Goal: Task Accomplishment & Management: Use online tool/utility

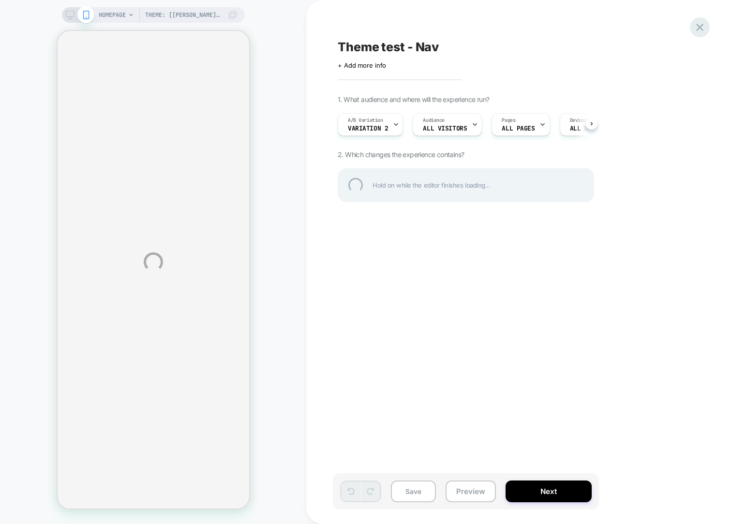
click at [697, 28] on div at bounding box center [700, 27] width 20 height 20
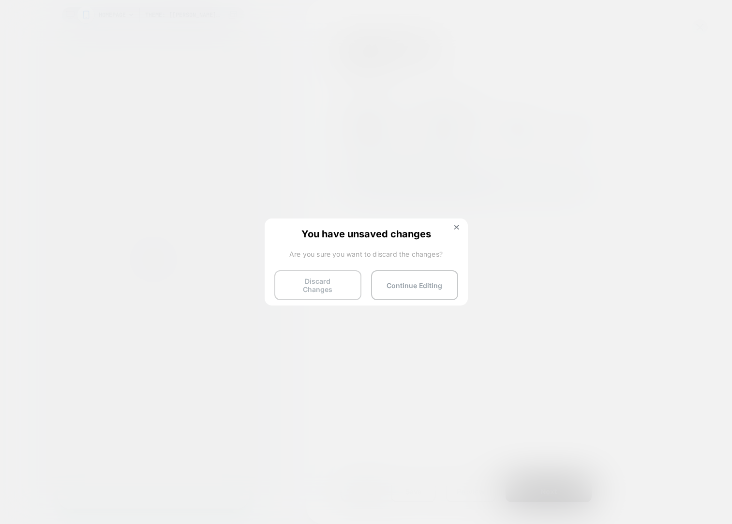
click at [327, 279] on button "Discard Changes" at bounding box center [317, 285] width 87 height 30
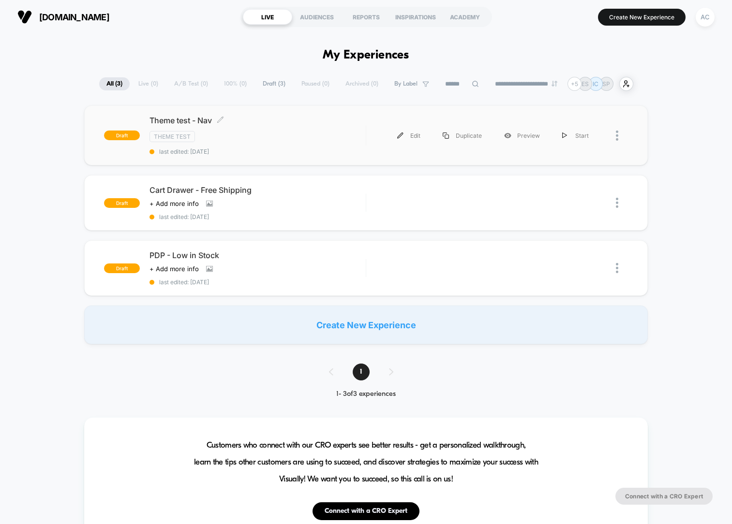
click at [265, 144] on div "Theme test - Nav Click to edit experience details Click to edit experience deta…" at bounding box center [258, 136] width 216 height 40
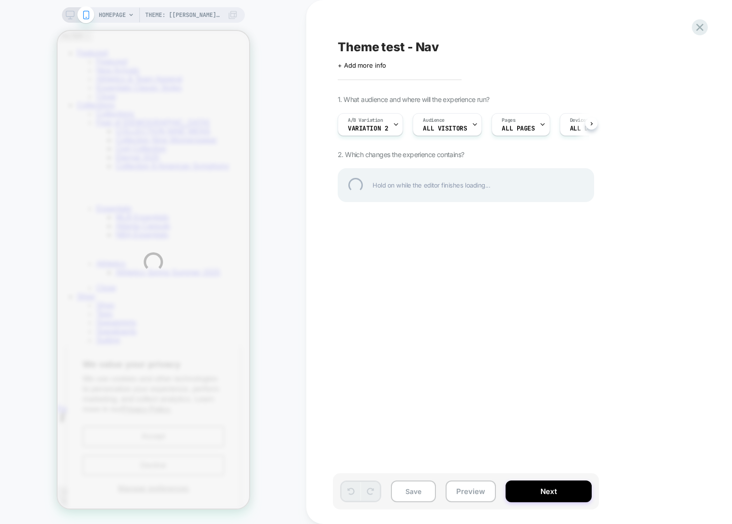
click at [393, 125] on div "Theme: [[PERSON_NAME]] Nav Update Variant B | 9.17 HOMEPAGE Theme: [[PERSON_NAM…" at bounding box center [366, 262] width 732 height 524
click at [700, 28] on div at bounding box center [700, 27] width 20 height 20
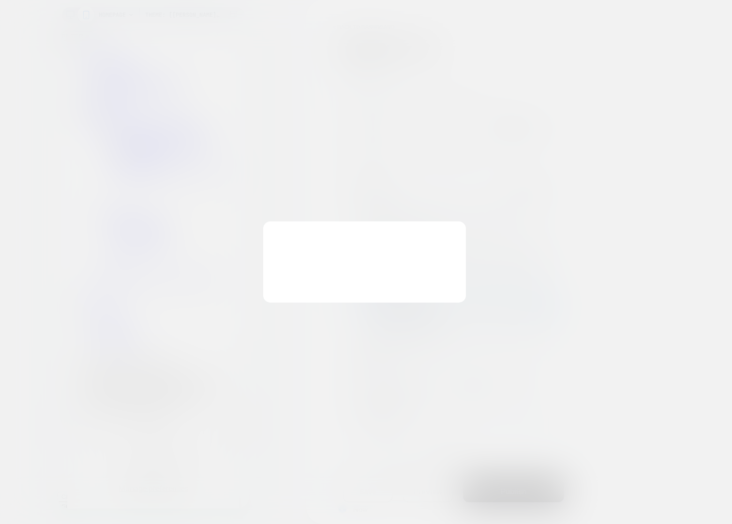
scroll to position [0, 1]
click at [333, 286] on button "Discard Changes" at bounding box center [317, 285] width 87 height 30
